Goal: Information Seeking & Learning: Learn about a topic

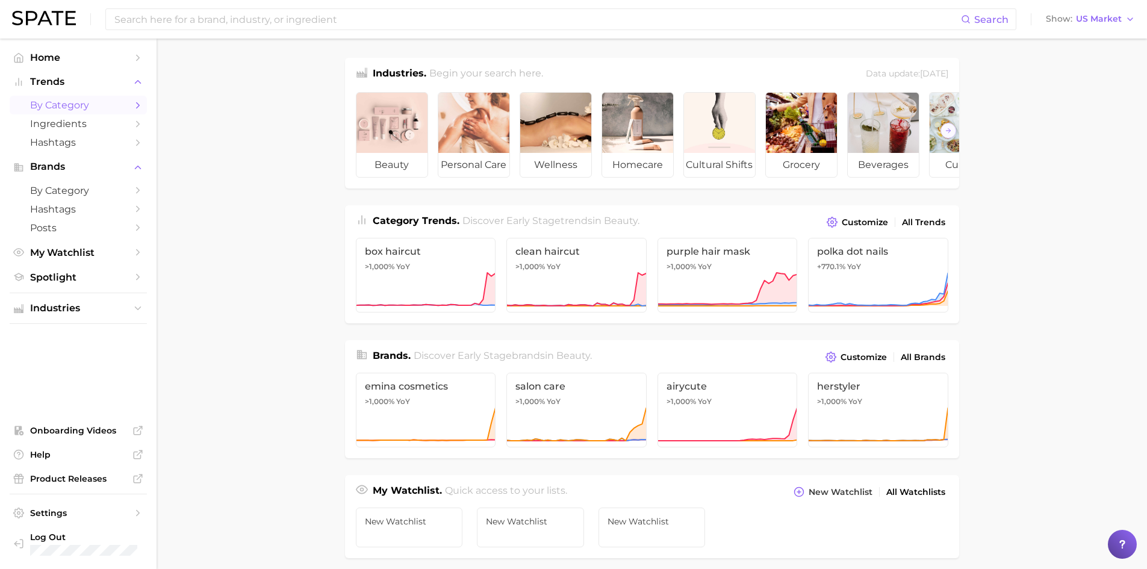
click at [84, 102] on span "by Category" at bounding box center [78, 104] width 96 height 11
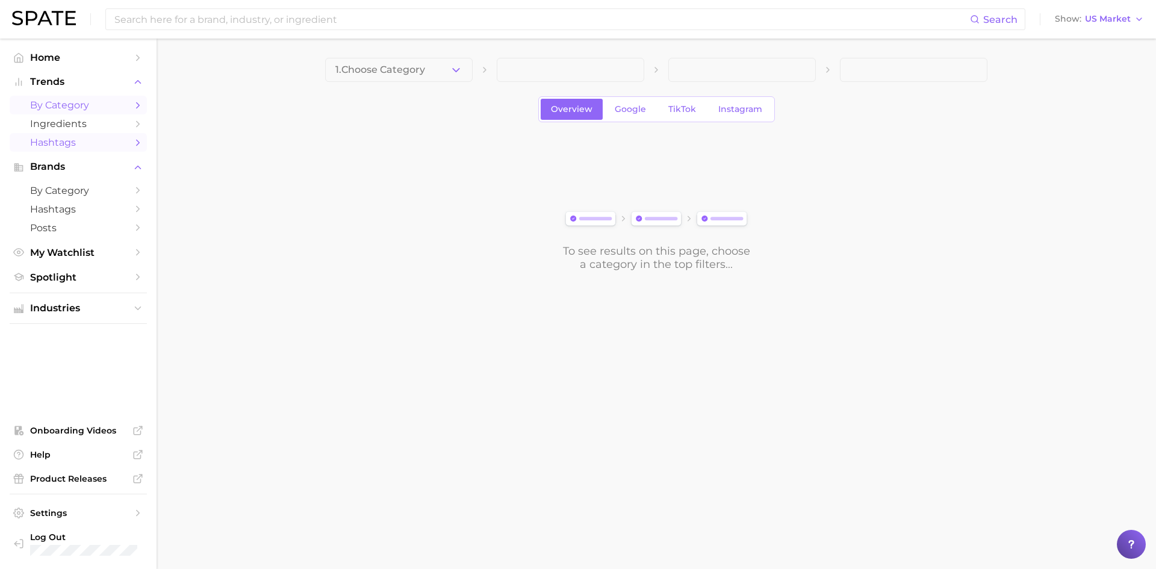
click at [49, 139] on span "Hashtags" at bounding box center [78, 142] width 96 height 11
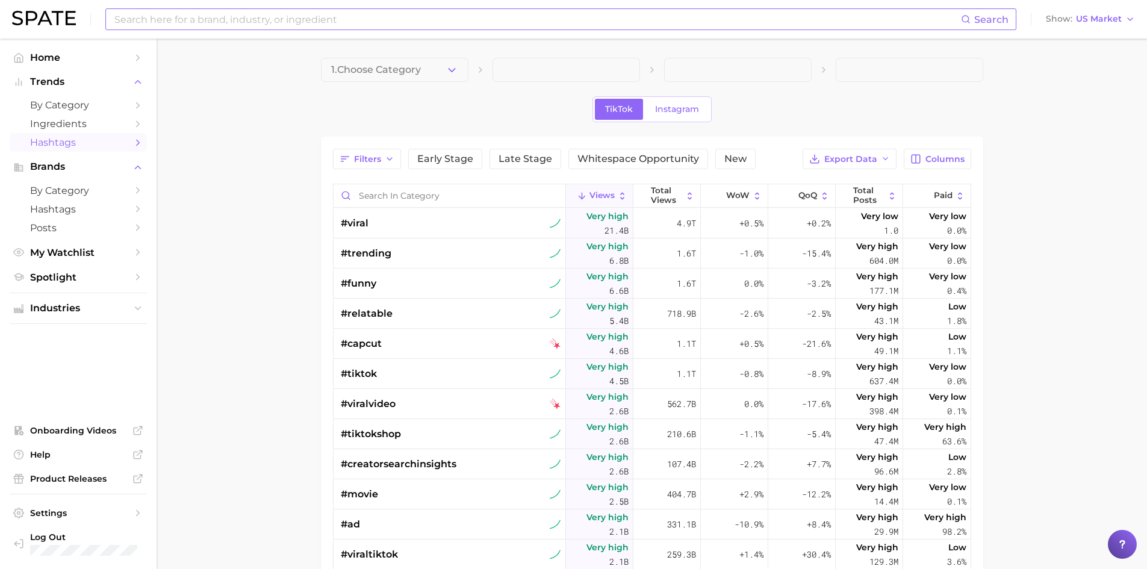
click at [223, 15] on input at bounding box center [537, 19] width 848 height 20
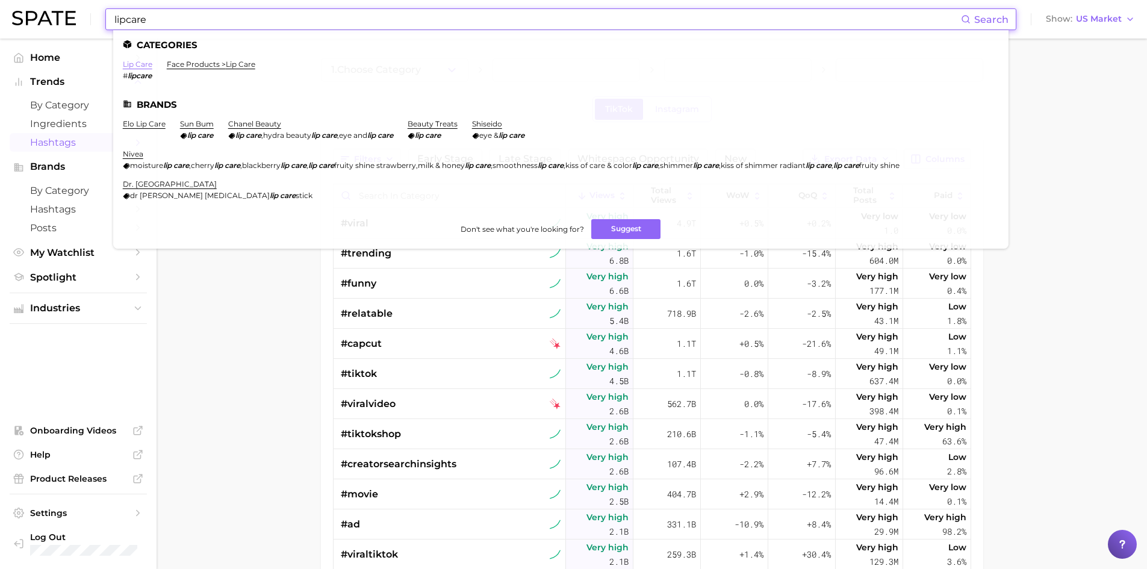
type input "lipcare"
click at [145, 64] on link "lip care" at bounding box center [138, 64] width 30 height 9
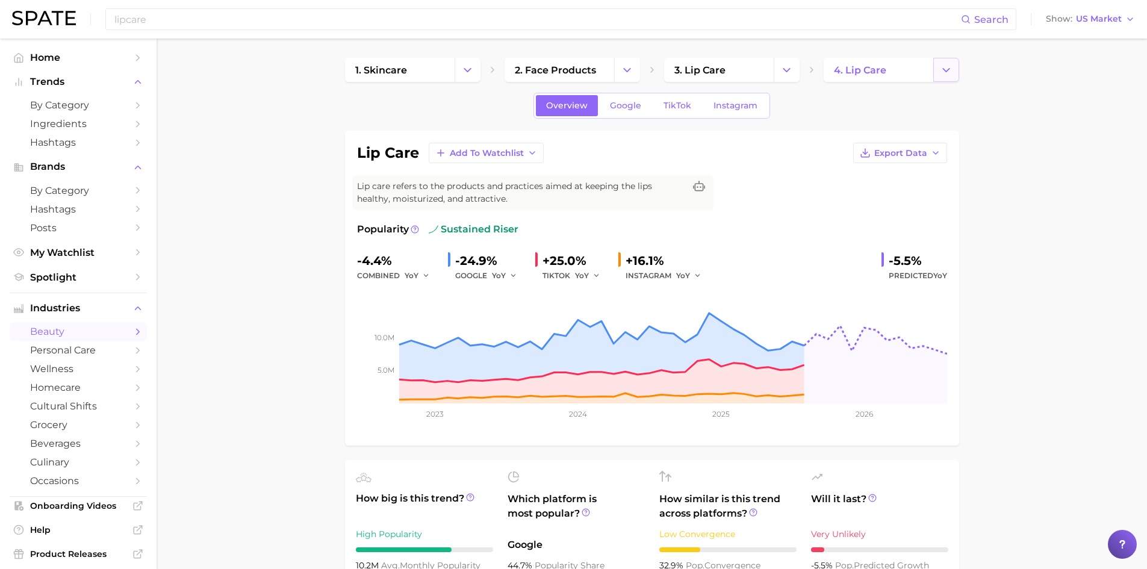
click at [954, 70] on button "Change Category" at bounding box center [946, 70] width 26 height 24
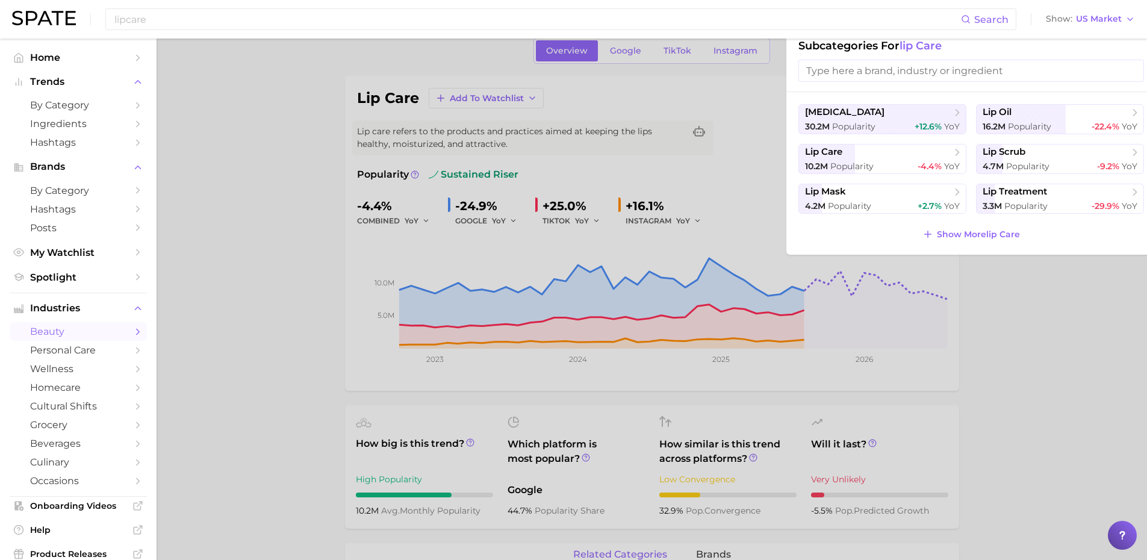
scroll to position [60, 0]
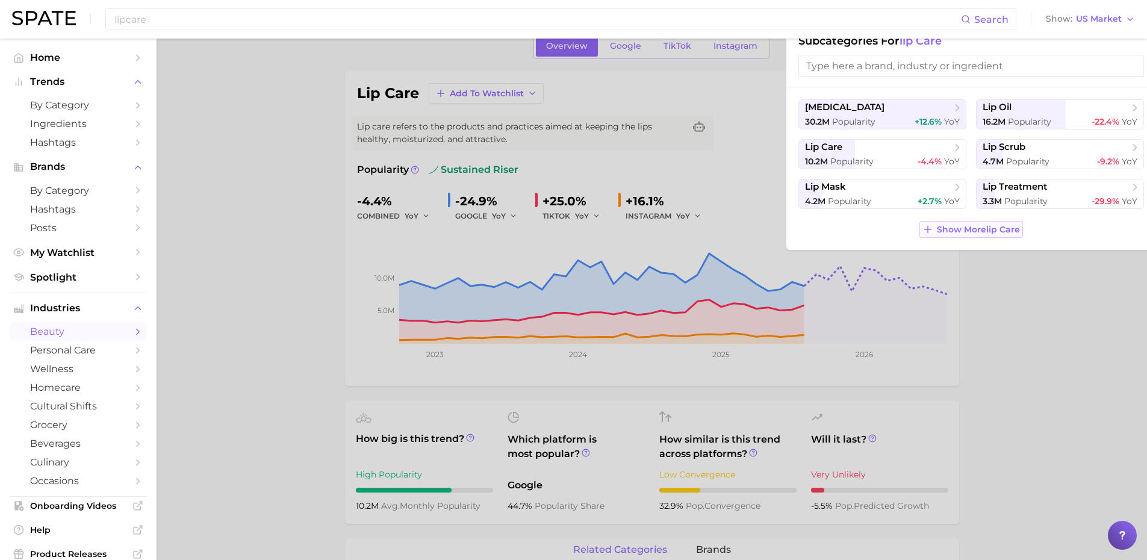
click at [927, 231] on icon at bounding box center [928, 229] width 11 height 11
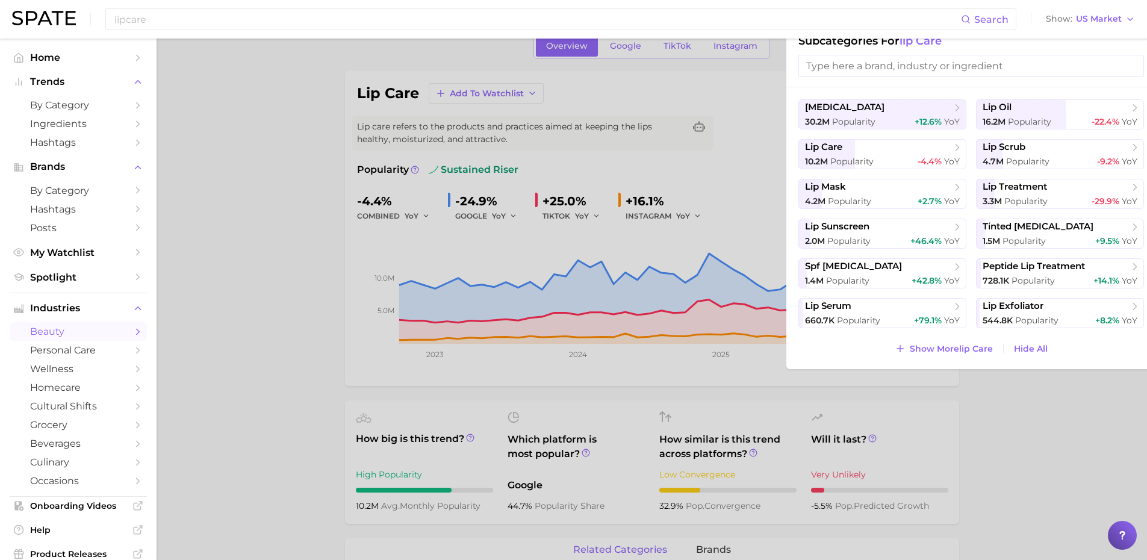
click at [1023, 418] on div at bounding box center [573, 280] width 1147 height 560
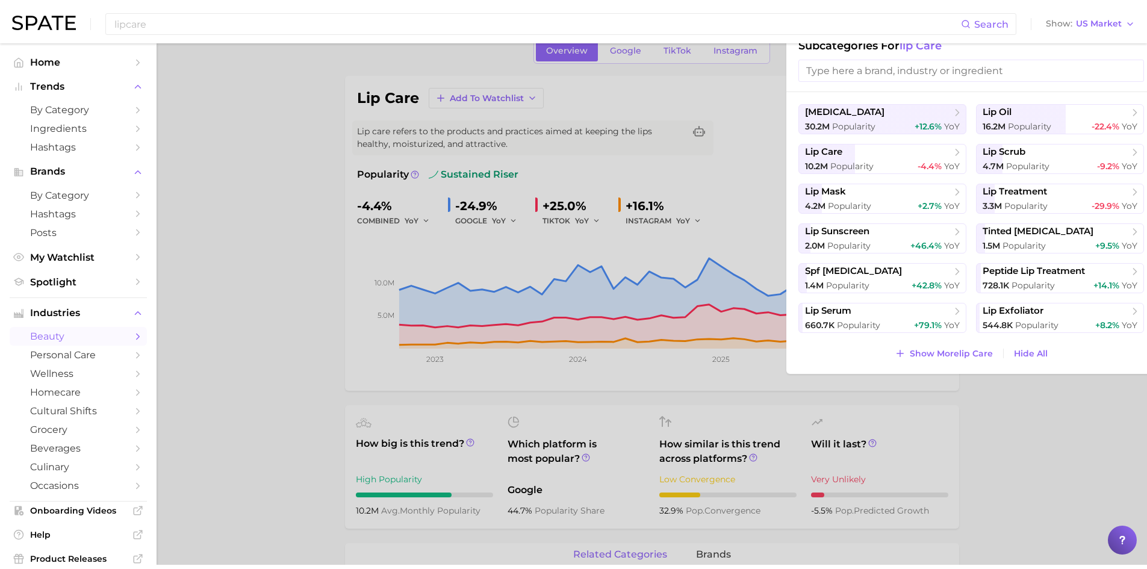
scroll to position [58, 0]
